Goal: Navigation & Orientation: Find specific page/section

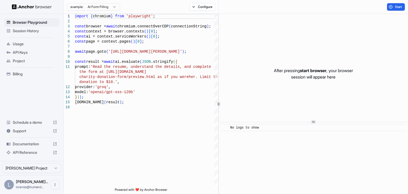
click at [28, 27] on div "Session History" at bounding box center [31, 31] width 55 height 9
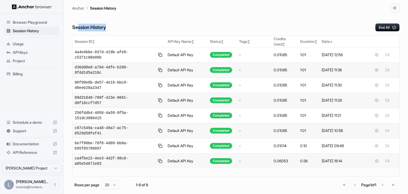
drag, startPoint x: 235, startPoint y: 14, endPoint x: 78, endPoint y: 25, distance: 156.9
click at [78, 25] on div "Session History End All" at bounding box center [235, 22] width 327 height 19
click at [87, 25] on h6 "Session History" at bounding box center [89, 28] width 34 height 8
click at [91, 27] on h6 "Session History" at bounding box center [89, 28] width 34 height 8
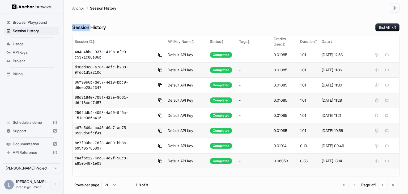
click at [91, 27] on h6 "Session History" at bounding box center [89, 28] width 34 height 8
click at [90, 27] on h6 "Session History" at bounding box center [89, 28] width 34 height 8
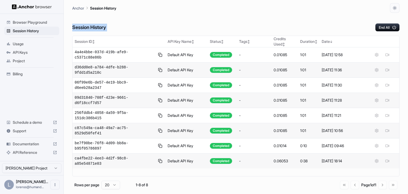
click at [90, 27] on h6 "Session History" at bounding box center [89, 28] width 34 height 8
click at [90, 26] on h6 "Session History" at bounding box center [89, 28] width 34 height 8
click at [90, 27] on h6 "Session History" at bounding box center [89, 28] width 34 height 8
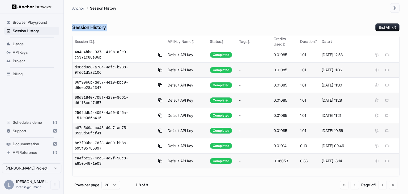
click at [90, 26] on h6 "Session History" at bounding box center [89, 28] width 34 height 8
click at [90, 27] on h6 "Session History" at bounding box center [89, 28] width 34 height 8
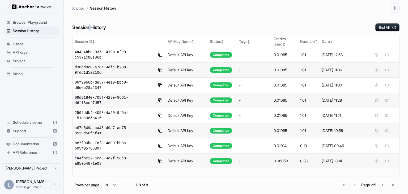
click at [90, 27] on h6 "Session History" at bounding box center [89, 28] width 34 height 8
click at [92, 24] on h6 "Session History" at bounding box center [89, 28] width 34 height 8
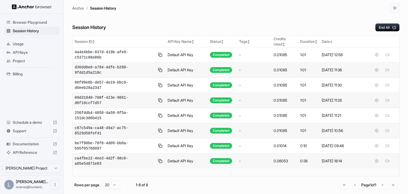
click at [43, 171] on html "Browser Playground Session History Usage API Keys Project Billing Schedule a de…" at bounding box center [204, 97] width 408 height 194
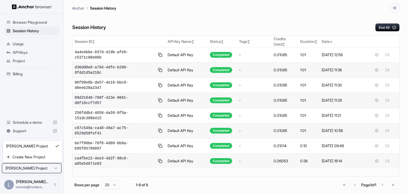
click at [54, 183] on html "Browser Playground Session History Usage API Keys Project Billing Schedule a de…" at bounding box center [204, 97] width 408 height 194
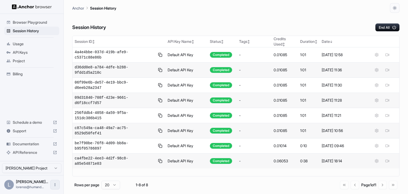
click at [56, 187] on button "Open menu" at bounding box center [55, 185] width 10 height 10
click at [52, 184] on icon at bounding box center [52, 184] width 5 height 5
